Goal: Check status

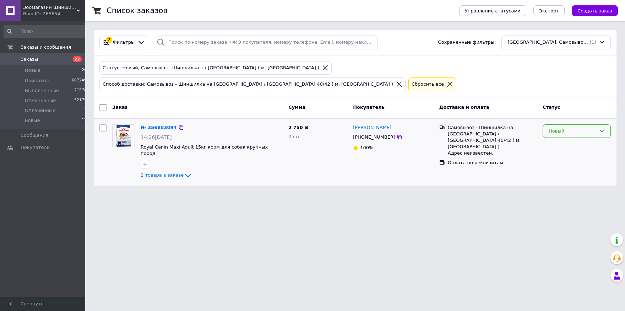
click at [580, 127] on div "Новый" at bounding box center [572, 130] width 48 height 7
click at [573, 139] on li "Принят" at bounding box center [576, 145] width 67 height 13
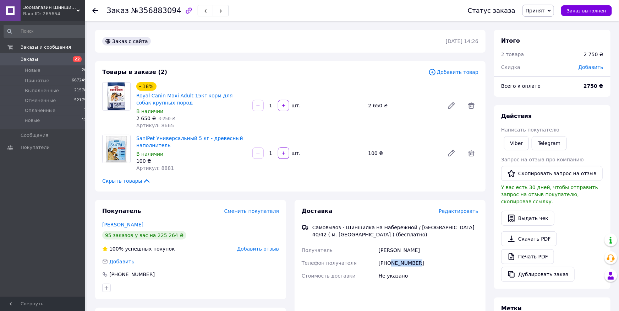
drag, startPoint x: 390, startPoint y: 262, endPoint x: 416, endPoint y: 265, distance: 26.1
click at [416, 265] on div "[PHONE_NUMBER]" at bounding box center [428, 262] width 103 height 13
copy div "504025931"
click at [464, 24] on div "Заказ №356883094 Статус заказа Принят Выполнен Отменен Оплаченный новые Заказ в…" at bounding box center [353, 245] width 532 height 448
